Goal: Use online tool/utility

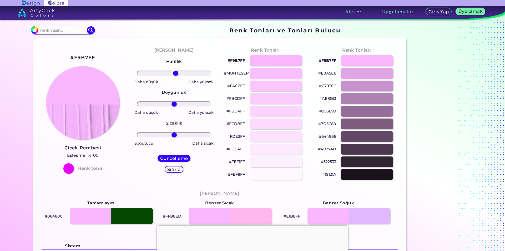
click at [173, 75] on input "range" at bounding box center [174, 72] width 74 height 5
click at [161, 73] on input "range" at bounding box center [174, 72] width 74 height 5
drag, startPoint x: 159, startPoint y: 73, endPoint x: 152, endPoint y: 73, distance: 6.6
click at [156, 73] on input "range" at bounding box center [174, 72] width 74 height 5
click at [152, 73] on input "range" at bounding box center [174, 72] width 74 height 5
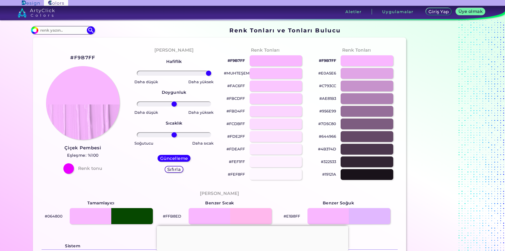
drag, startPoint x: 190, startPoint y: 69, endPoint x: 231, endPoint y: 70, distance: 41.0
type input "100"
click at [211, 70] on input "range" at bounding box center [174, 72] width 74 height 5
drag, startPoint x: 171, startPoint y: 136, endPoint x: 201, endPoint y: 133, distance: 30.1
type input "80"
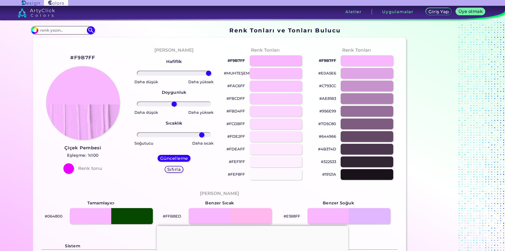
click at [200, 133] on input "range" at bounding box center [174, 134] width 74 height 5
drag, startPoint x: 164, startPoint y: 99, endPoint x: 154, endPoint y: 101, distance: 10.1
click at [164, 99] on div "Doygunluk" at bounding box center [174, 92] width 25 height 15
drag, startPoint x: 154, startPoint y: 101, endPoint x: 153, endPoint y: 105, distance: 4.6
click at [154, 102] on div at bounding box center [174, 104] width 83 height 6
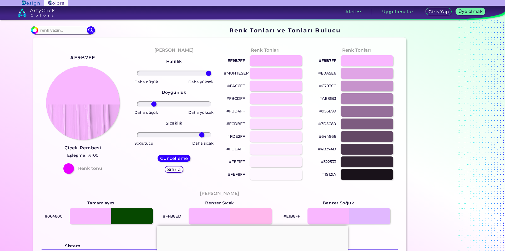
type input "-58"
click at [153, 105] on input "range" at bounding box center [174, 103] width 74 height 5
click at [282, 140] on div at bounding box center [275, 136] width 53 height 11
type input "#fde2ff"
type input "0"
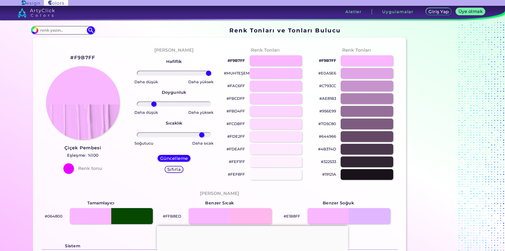
type input "0"
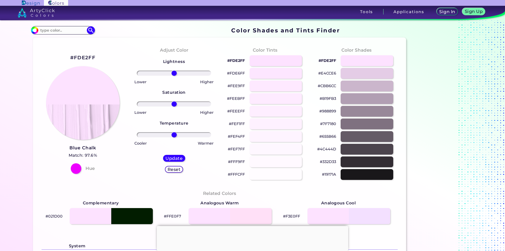
click at [133, 134] on div at bounding box center [174, 134] width 83 height 6
click at [284, 142] on div "#FEF4FF" at bounding box center [265, 136] width 83 height 13
click at [273, 140] on div at bounding box center [275, 136] width 53 height 11
type input "#fef4ff"
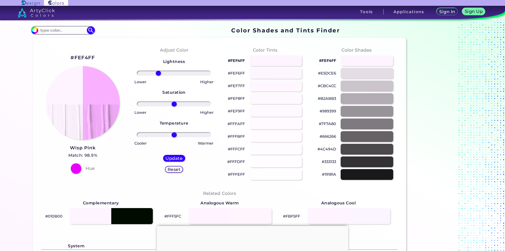
drag, startPoint x: 171, startPoint y: 71, endPoint x: 157, endPoint y: 79, distance: 16.4
click at [157, 76] on input "range" at bounding box center [174, 72] width 74 height 5
drag, startPoint x: 159, startPoint y: 72, endPoint x: 164, endPoint y: 70, distance: 5.4
type input "-26"
click at [164, 70] on input "range" at bounding box center [174, 72] width 74 height 5
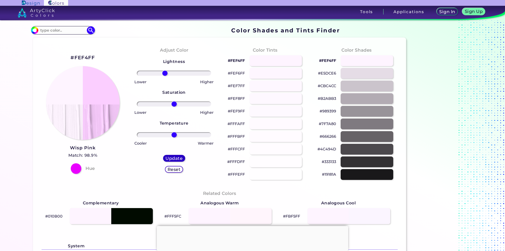
click at [169, 159] on h5 "Update" at bounding box center [174, 158] width 18 height 4
type input "#fbceff"
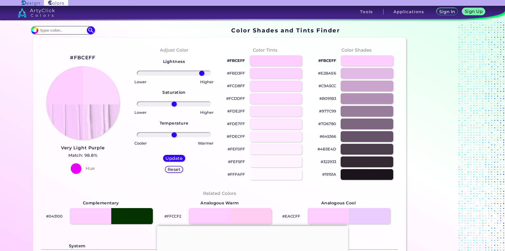
drag, startPoint x: 174, startPoint y: 74, endPoint x: 200, endPoint y: 73, distance: 26.6
type input "80"
click at [200, 73] on input "range" at bounding box center [174, 72] width 74 height 5
click at [176, 156] on h5 "Update" at bounding box center [174, 158] width 18 height 4
type input "#fcd8ff"
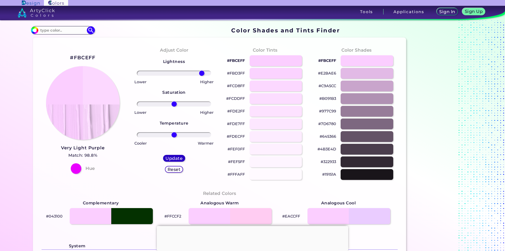
type input "0"
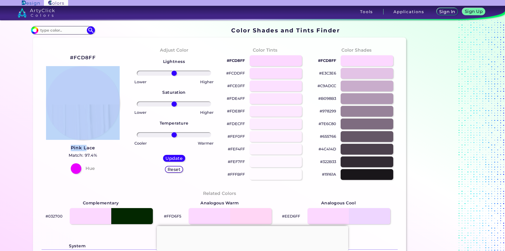
drag, startPoint x: 51, startPoint y: 145, endPoint x: 95, endPoint y: 146, distance: 43.7
click at [84, 147] on div "#FCD8FF Pink Lace Match: 97.4% Hue" at bounding box center [82, 113] width 91 height 143
click at [102, 146] on div "#FCD8FF Pink Lace Match: 97.4% Hue" at bounding box center [82, 113] width 91 height 143
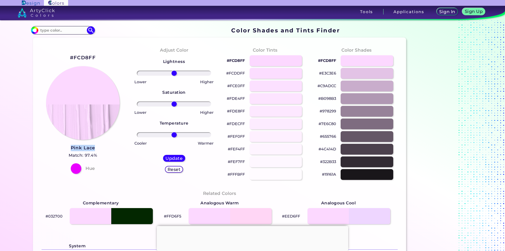
drag, startPoint x: 65, startPoint y: 147, endPoint x: 93, endPoint y: 146, distance: 27.4
click at [93, 146] on div "#FCD8FF Pink Lace Match: 97.4% Hue" at bounding box center [82, 113] width 91 height 143
copy h3 "Pink Lace"
